Goal: Check status: Check status

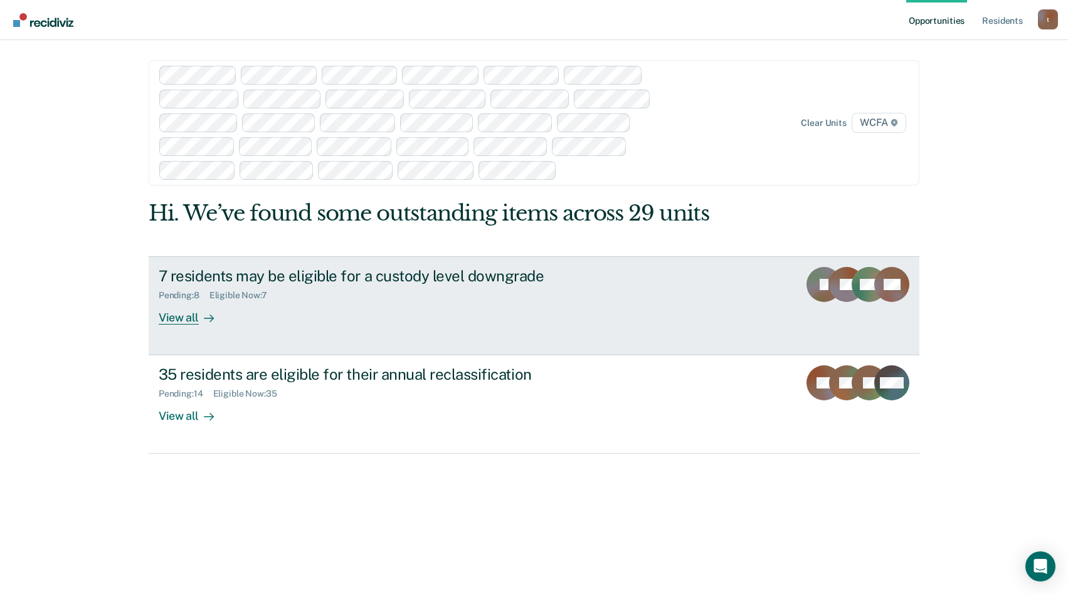
click at [177, 321] on div "View all" at bounding box center [194, 312] width 70 height 24
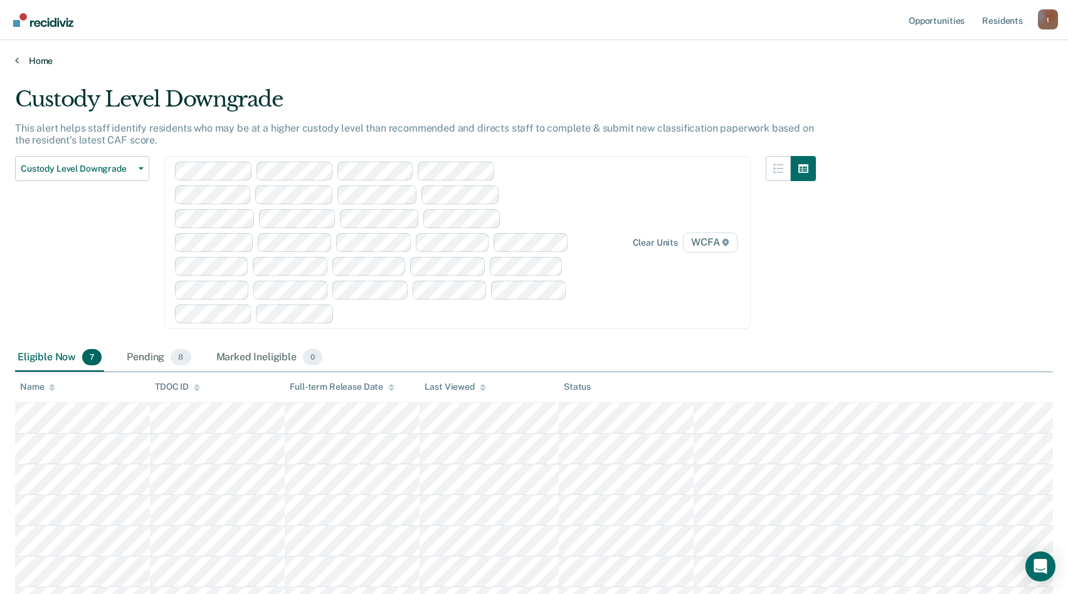
click at [18, 57] on icon at bounding box center [17, 60] width 4 height 10
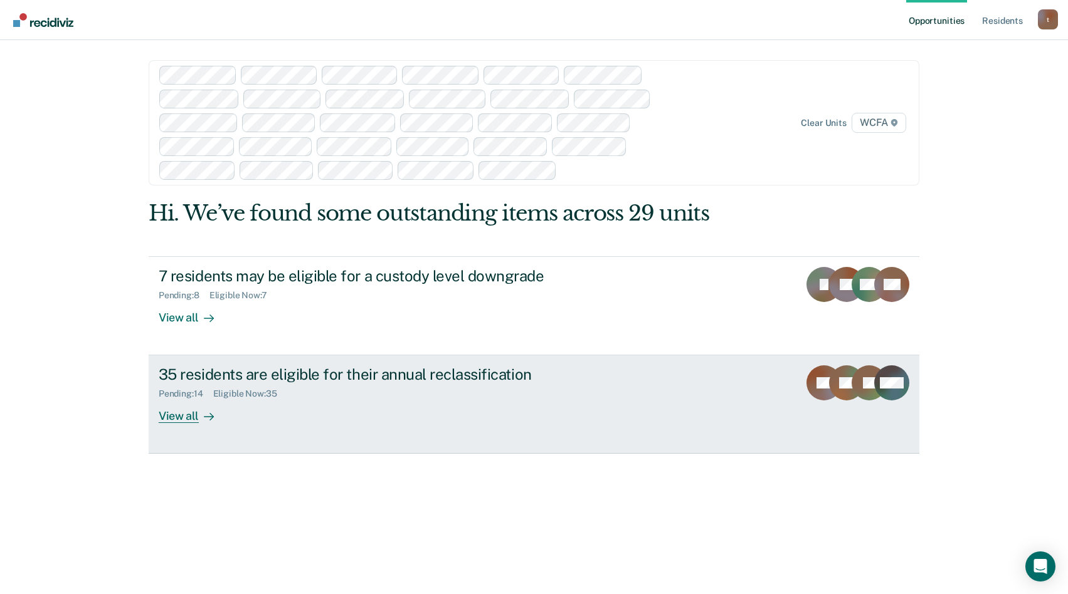
click at [184, 414] on div "View all" at bounding box center [194, 411] width 70 height 24
